Goal: Task Accomplishment & Management: Complete application form

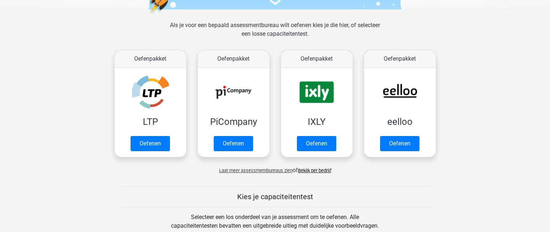
scroll to position [97, 0]
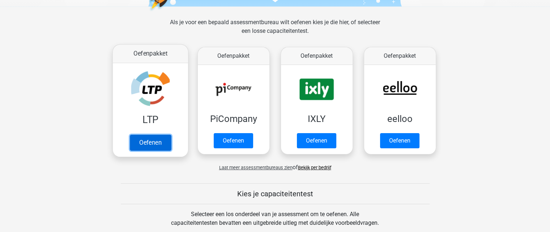
click at [163, 144] on link "Oefenen" at bounding box center [149, 143] width 41 height 16
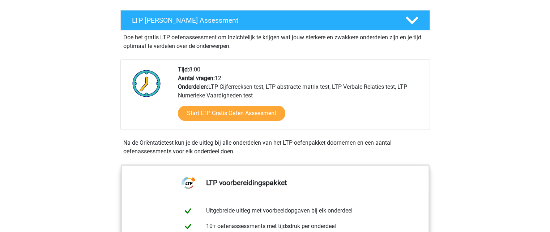
scroll to position [132, 0]
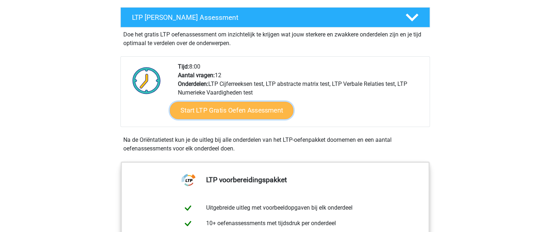
click at [269, 110] on link "Start LTP Gratis Oefen Assessment" at bounding box center [232, 110] width 124 height 17
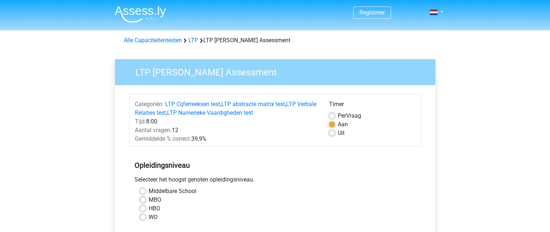
click at [149, 199] on label "MBO" at bounding box center [155, 200] width 13 height 9
click at [142, 199] on input "MBO" at bounding box center [143, 199] width 6 height 7
radio input "true"
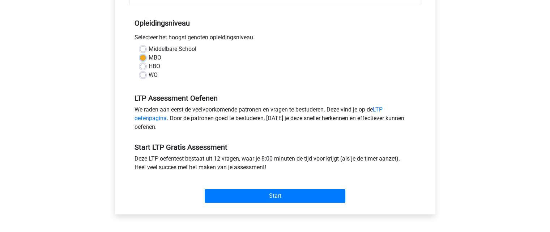
scroll to position [145, 0]
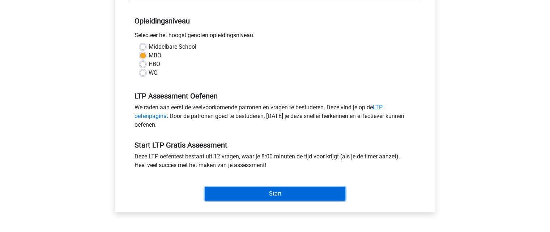
click at [278, 192] on input "Start" at bounding box center [275, 194] width 141 height 14
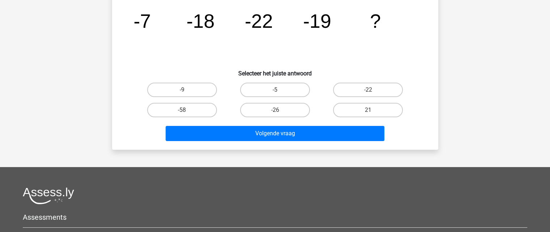
scroll to position [76, 0]
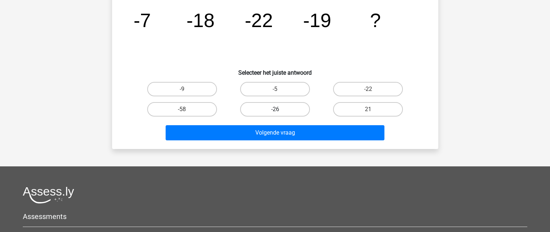
click at [276, 108] on label "-26" at bounding box center [275, 109] width 70 height 14
click at [276, 110] on input "-26" at bounding box center [277, 112] width 5 height 5
radio input "true"
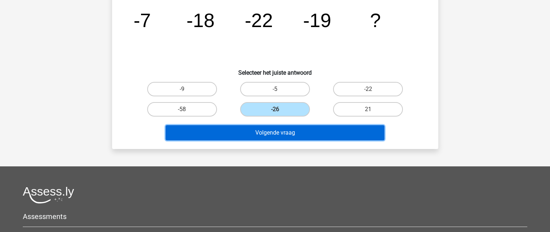
click at [290, 132] on button "Volgende vraag" at bounding box center [275, 132] width 219 height 15
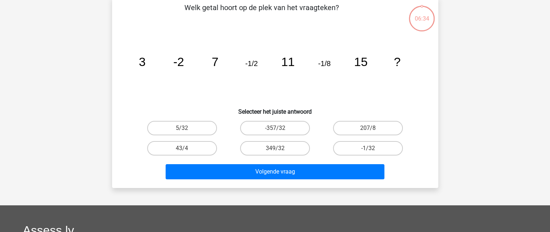
scroll to position [33, 0]
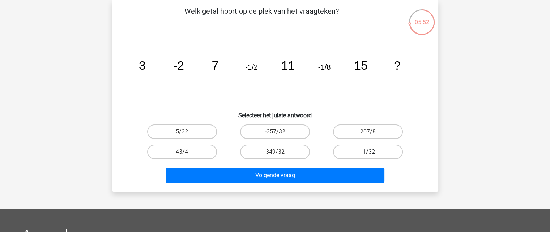
click at [360, 153] on label "-1/32" at bounding box center [368, 152] width 70 height 14
click at [368, 153] on input "-1/32" at bounding box center [370, 154] width 5 height 5
radio input "true"
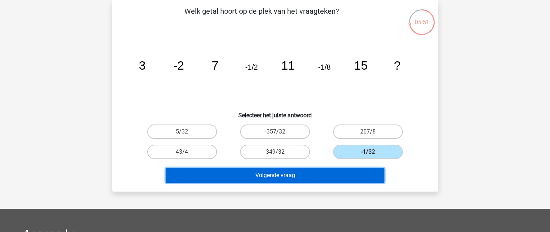
click at [338, 178] on button "Volgende vraag" at bounding box center [275, 175] width 219 height 15
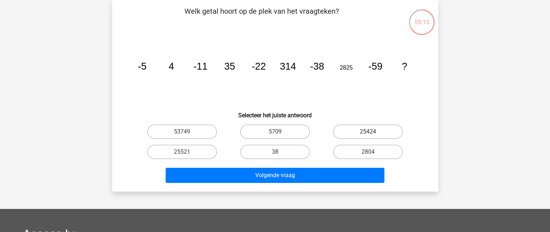
click at [370, 130] on label "25424" at bounding box center [368, 132] width 70 height 14
click at [370, 132] on input "25424" at bounding box center [370, 134] width 5 height 5
radio input "true"
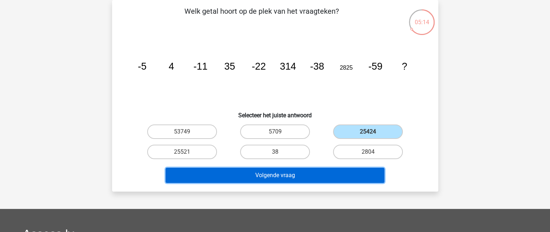
click at [331, 173] on button "Volgende vraag" at bounding box center [275, 175] width 219 height 15
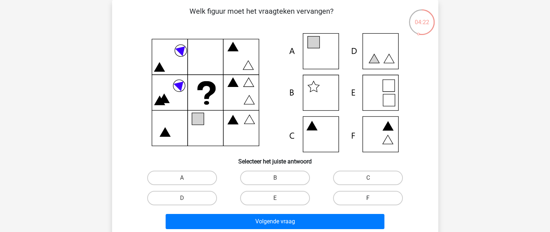
click at [367, 199] on label "F" at bounding box center [368, 198] width 70 height 14
click at [368, 199] on input "F" at bounding box center [370, 200] width 5 height 5
radio input "true"
click at [177, 199] on label "D" at bounding box center [182, 198] width 70 height 14
click at [182, 199] on input "D" at bounding box center [184, 200] width 5 height 5
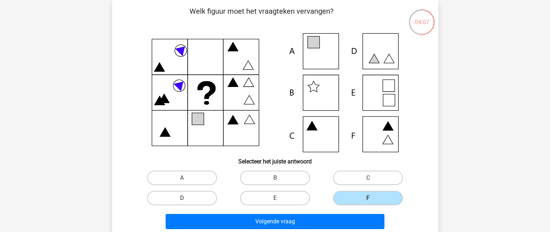
radio input "true"
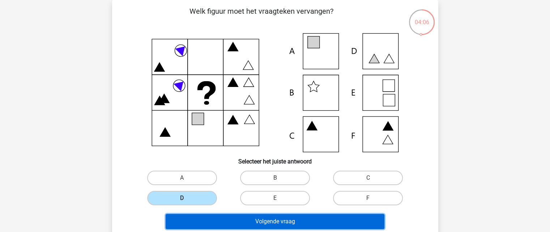
click at [276, 220] on button "Volgende vraag" at bounding box center [275, 221] width 219 height 15
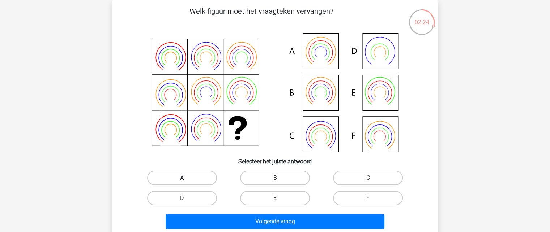
click at [192, 176] on label "A" at bounding box center [182, 178] width 70 height 14
click at [187, 178] on input "A" at bounding box center [184, 180] width 5 height 5
radio input "true"
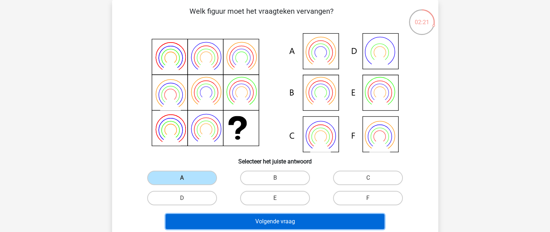
click at [301, 222] on button "Volgende vraag" at bounding box center [275, 221] width 219 height 15
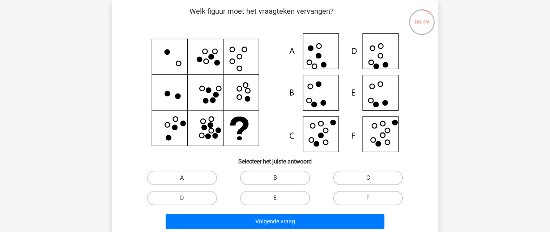
click at [286, 195] on label "E" at bounding box center [275, 198] width 70 height 14
click at [279, 198] on input "E" at bounding box center [277, 200] width 5 height 5
radio input "true"
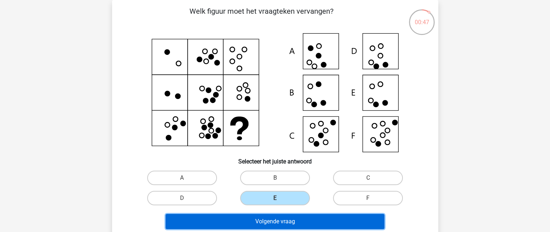
click at [307, 223] on button "Volgende vraag" at bounding box center [275, 221] width 219 height 15
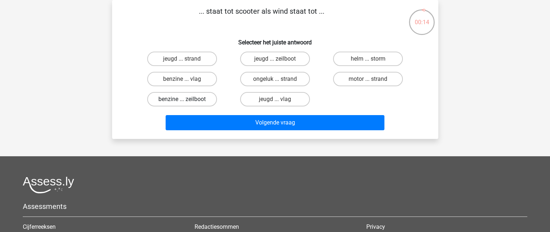
click at [198, 97] on label "benzine ... zeilboot" at bounding box center [182, 99] width 70 height 14
click at [187, 99] on input "benzine ... zeilboot" at bounding box center [184, 101] width 5 height 5
radio input "true"
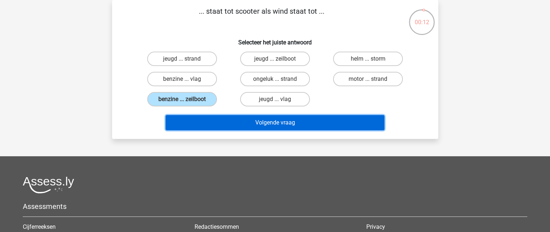
click at [259, 124] on button "Volgende vraag" at bounding box center [275, 122] width 219 height 15
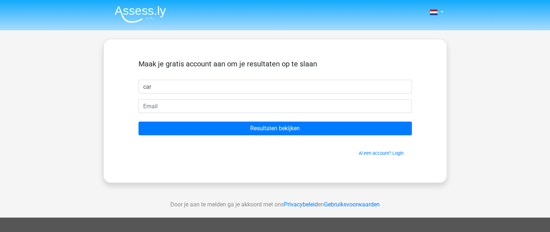
type input "[PERSON_NAME]"
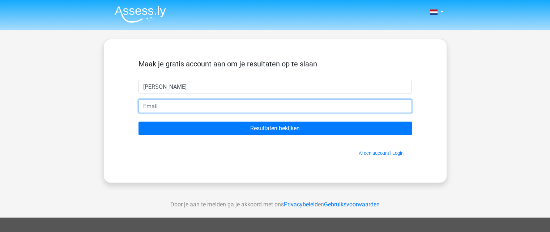
click at [164, 107] on input "email" at bounding box center [274, 106] width 273 height 14
type input "[EMAIL_ADDRESS][DOMAIN_NAME]"
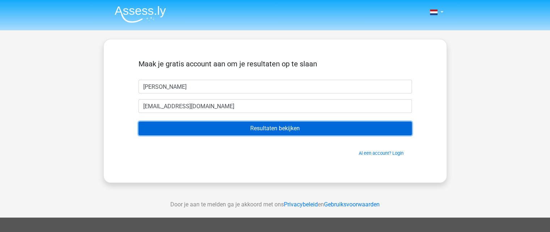
click at [267, 126] on input "Resultaten bekijken" at bounding box center [274, 129] width 273 height 14
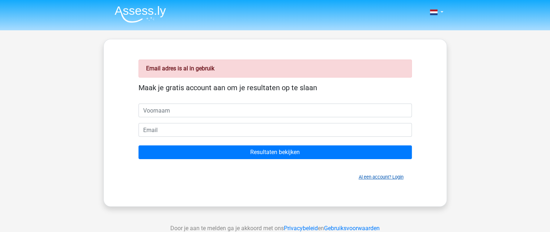
click at [399, 178] on link "Al een account? Login" at bounding box center [381, 177] width 45 height 5
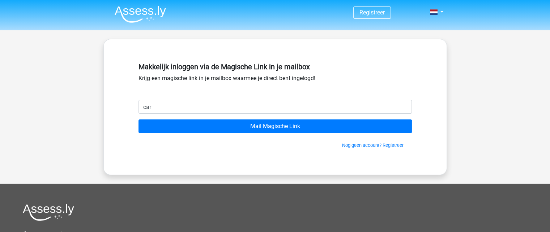
type input "[PERSON_NAME][EMAIL_ADDRESS][DOMAIN_NAME]"
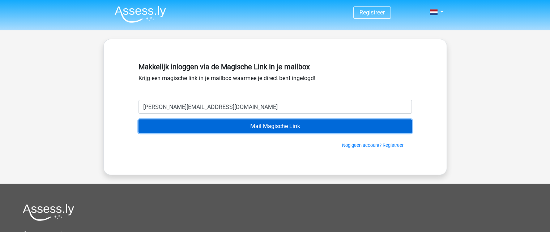
click at [257, 125] on input "Mail Magische Link" at bounding box center [274, 127] width 273 height 14
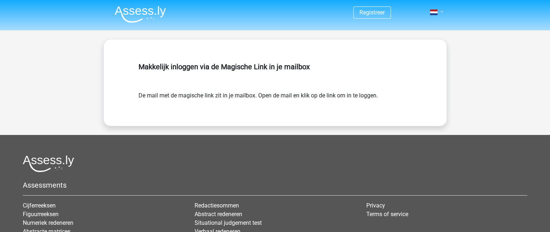
click at [441, 12] on link at bounding box center [434, 12] width 14 height 9
click at [408, 29] on link "Login" at bounding box center [415, 29] width 50 height 12
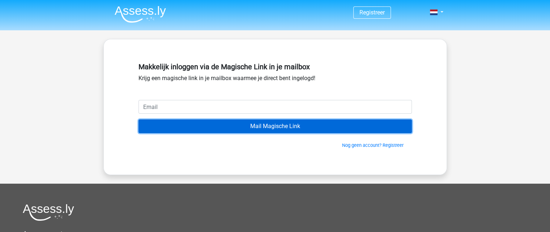
click at [266, 129] on input "Mail Magische Link" at bounding box center [274, 127] width 273 height 14
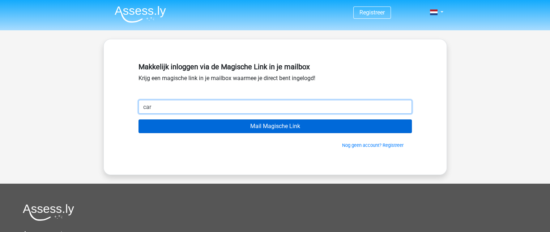
type input "carla.1962@live.nl"
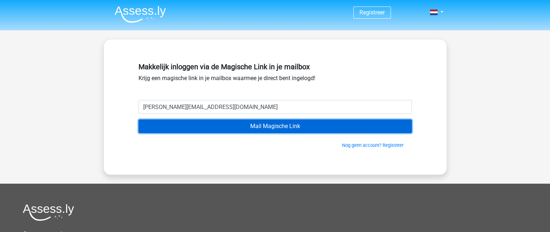
click at [262, 128] on input "Mail Magische Link" at bounding box center [274, 127] width 273 height 14
